Goal: Task Accomplishment & Management: Use online tool/utility

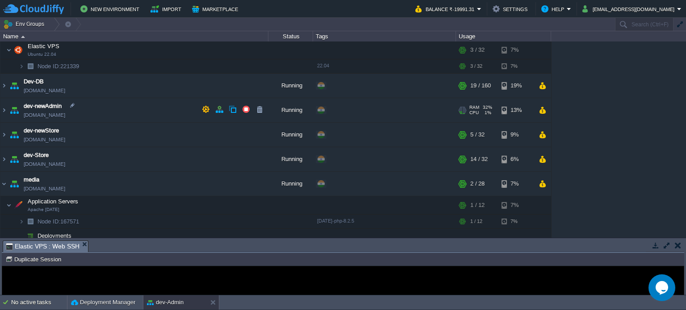
scroll to position [100, 0]
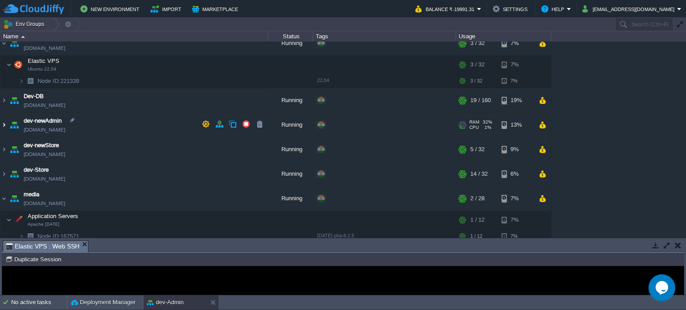
click at [5, 125] on img at bounding box center [3, 125] width 7 height 24
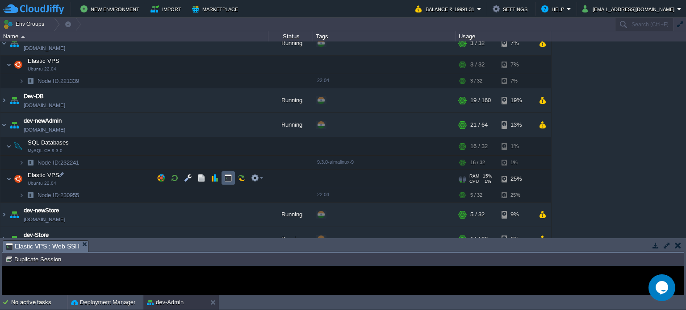
click at [227, 180] on button "button" at bounding box center [228, 178] width 8 height 8
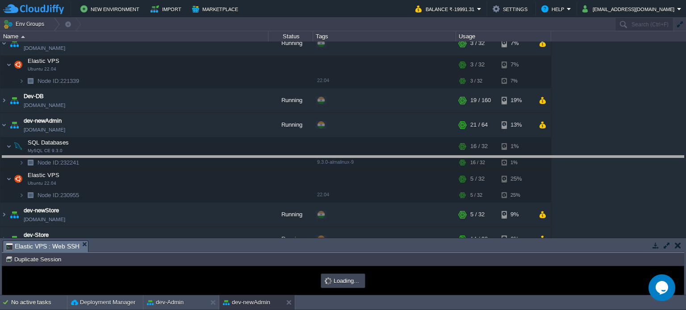
drag, startPoint x: 259, startPoint y: 248, endPoint x: 267, endPoint y: 152, distance: 96.3
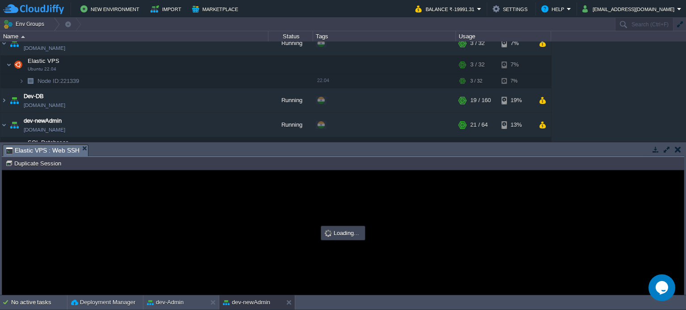
scroll to position [0, 0]
type input "#000000"
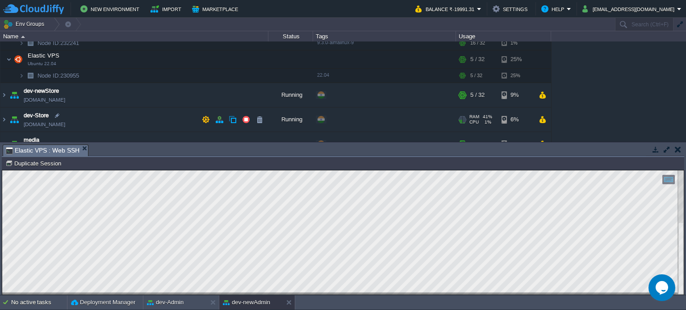
scroll to position [234, 0]
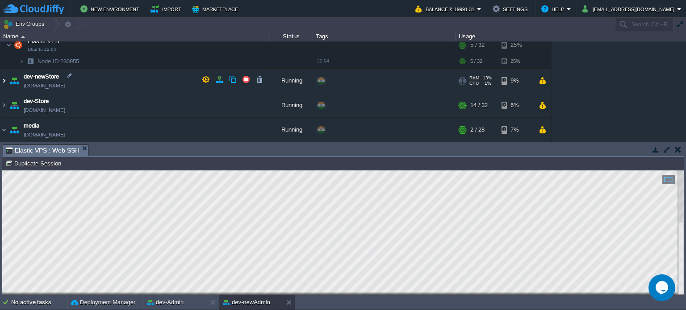
click at [4, 80] on img at bounding box center [3, 81] width 7 height 24
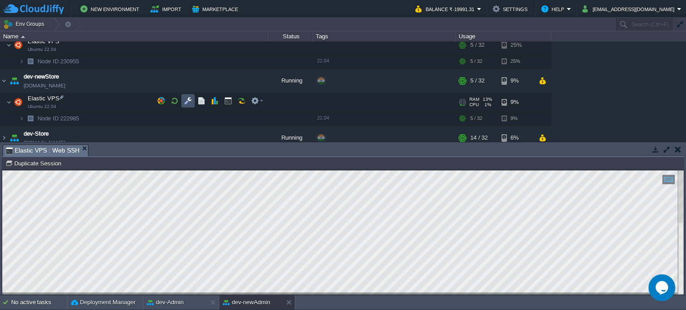
click at [190, 100] on button "button" at bounding box center [188, 101] width 8 height 8
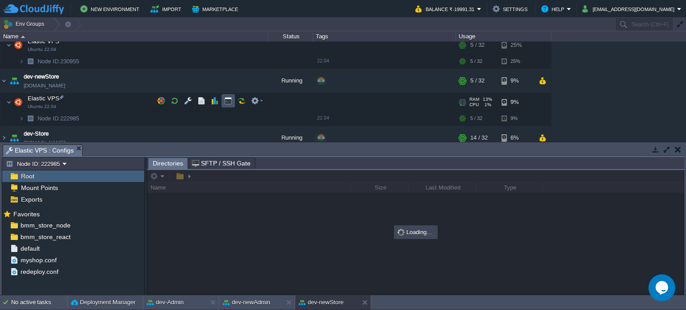
click at [226, 100] on button "button" at bounding box center [228, 101] width 8 height 8
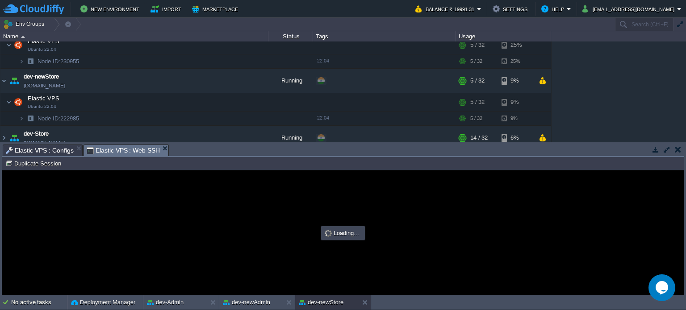
scroll to position [0, 0]
type input "#000000"
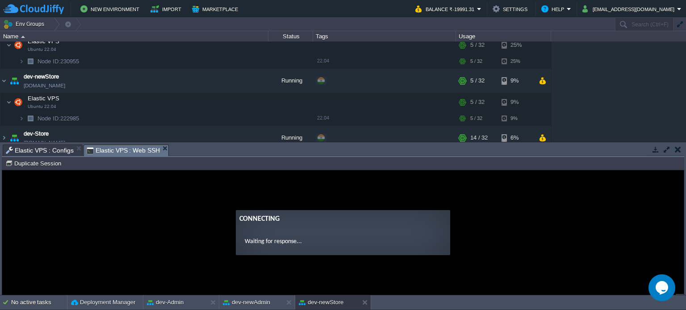
click at [45, 153] on span "Elastic VPS : Configs" at bounding box center [40, 150] width 68 height 11
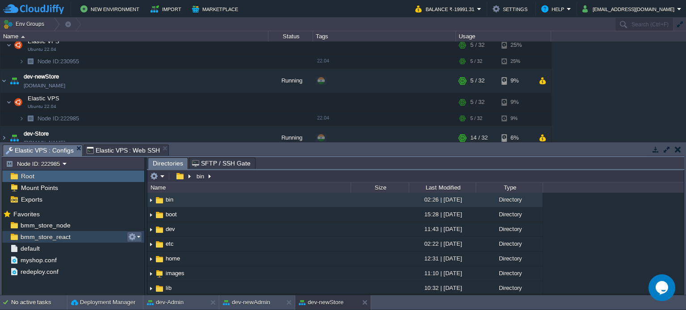
click at [135, 237] on button "button" at bounding box center [132, 237] width 8 height 8
click at [144, 246] on span "Copy Path" at bounding box center [154, 249] width 27 height 7
click at [120, 152] on span "Elastic VPS : Web SSH" at bounding box center [124, 150] width 74 height 11
